Goal: Task Accomplishment & Management: Manage account settings

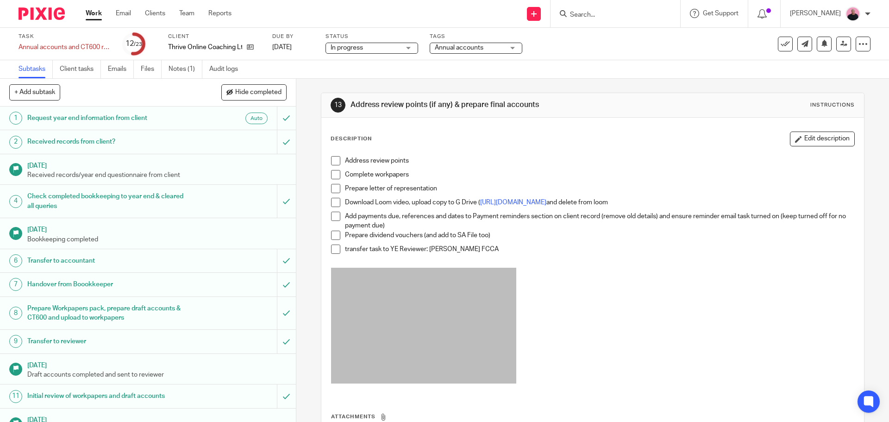
drag, startPoint x: 337, startPoint y: 159, endPoint x: 331, endPoint y: 173, distance: 14.9
click at [337, 160] on span at bounding box center [335, 160] width 9 height 9
click at [331, 174] on span at bounding box center [335, 174] width 9 height 9
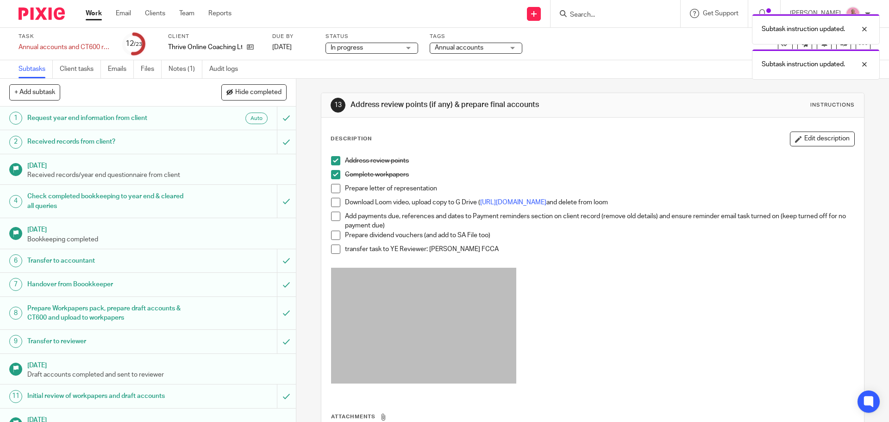
click at [332, 189] on span at bounding box center [335, 188] width 9 height 9
click at [332, 202] on span at bounding box center [335, 202] width 9 height 9
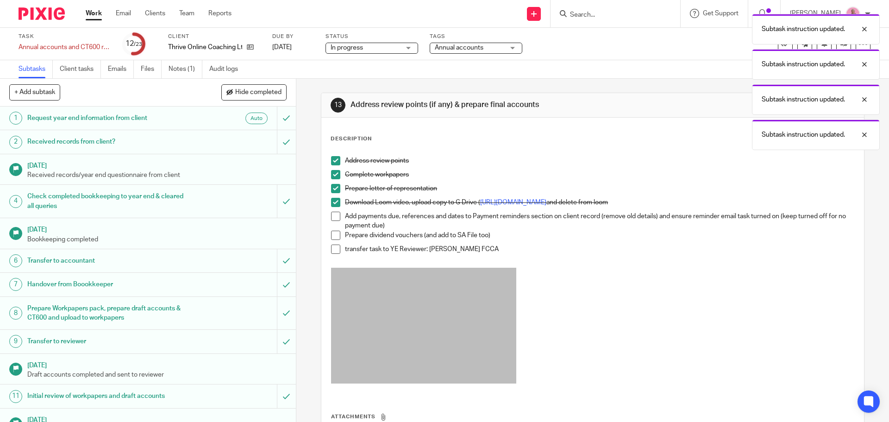
drag, startPoint x: 333, startPoint y: 218, endPoint x: 332, endPoint y: 224, distance: 6.1
click at [333, 218] on span at bounding box center [335, 216] width 9 height 9
click at [331, 237] on span at bounding box center [335, 235] width 9 height 9
click at [331, 247] on span at bounding box center [335, 248] width 9 height 9
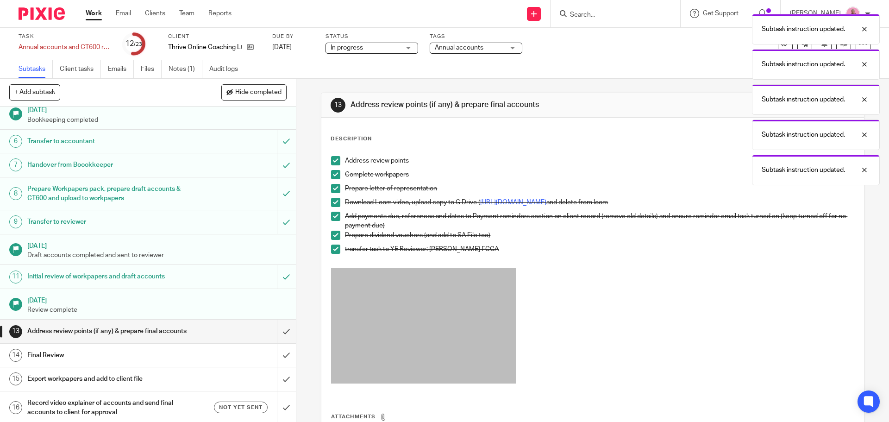
scroll to position [278, 0]
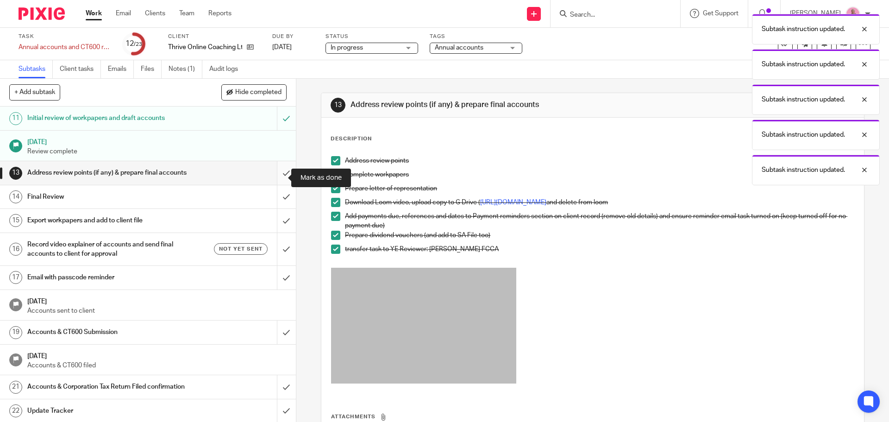
click at [277, 177] on input "submit" at bounding box center [148, 172] width 296 height 23
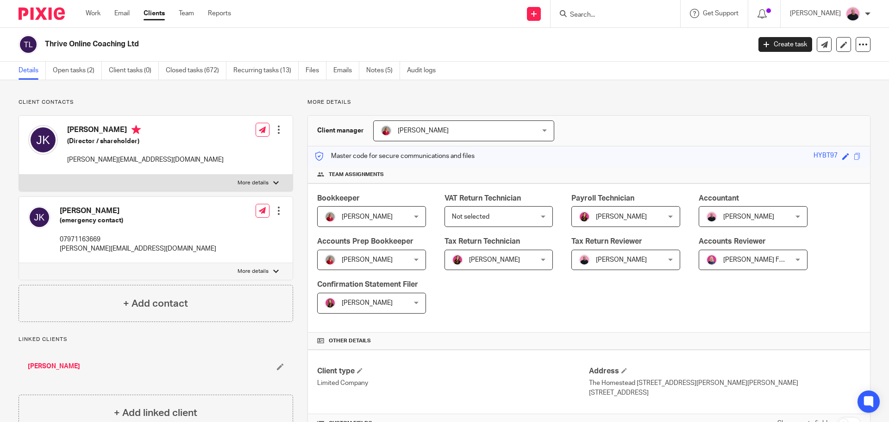
scroll to position [324, 0]
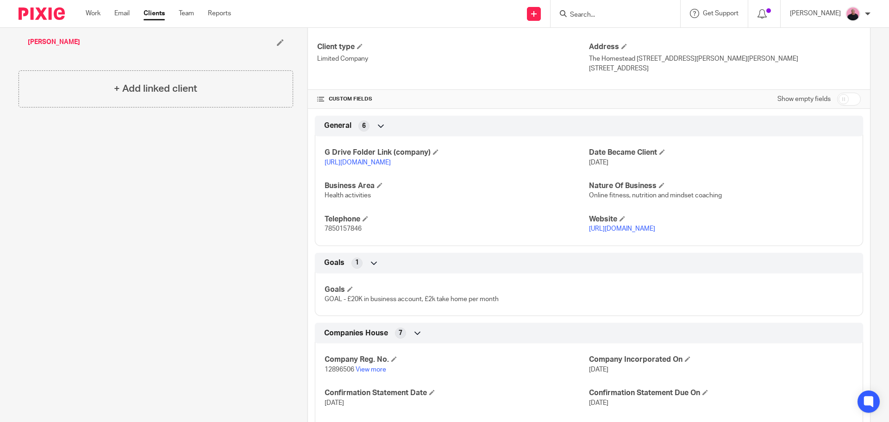
click at [391, 161] on link "https://drive.google.com/drive/folders/1nmPzrlNAt3CeGOUUsC1LPihb6gsrJpdz?usp=dr…" at bounding box center [357, 162] width 66 height 6
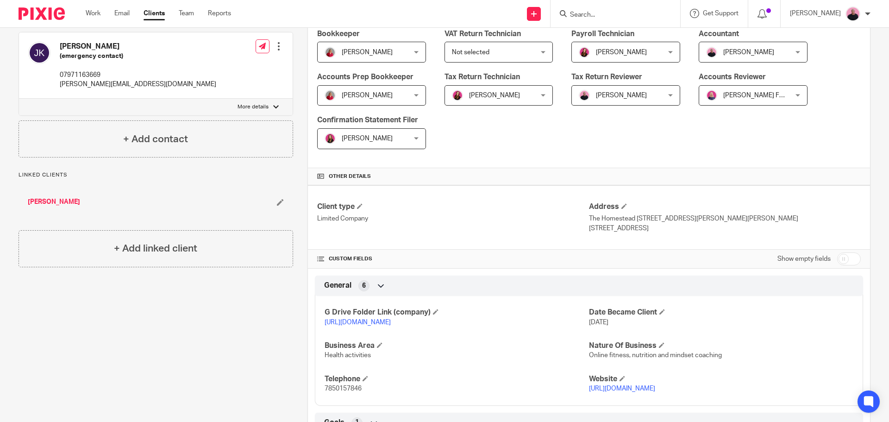
scroll to position [0, 0]
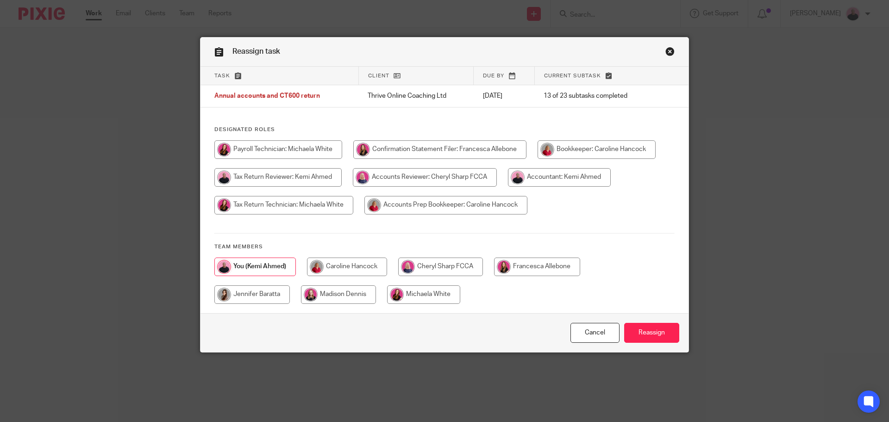
click at [416, 269] on input "radio" at bounding box center [440, 266] width 85 height 19
radio input "true"
click at [650, 330] on input "Reassign" at bounding box center [651, 333] width 55 height 20
